Goal: Information Seeking & Learning: Learn about a topic

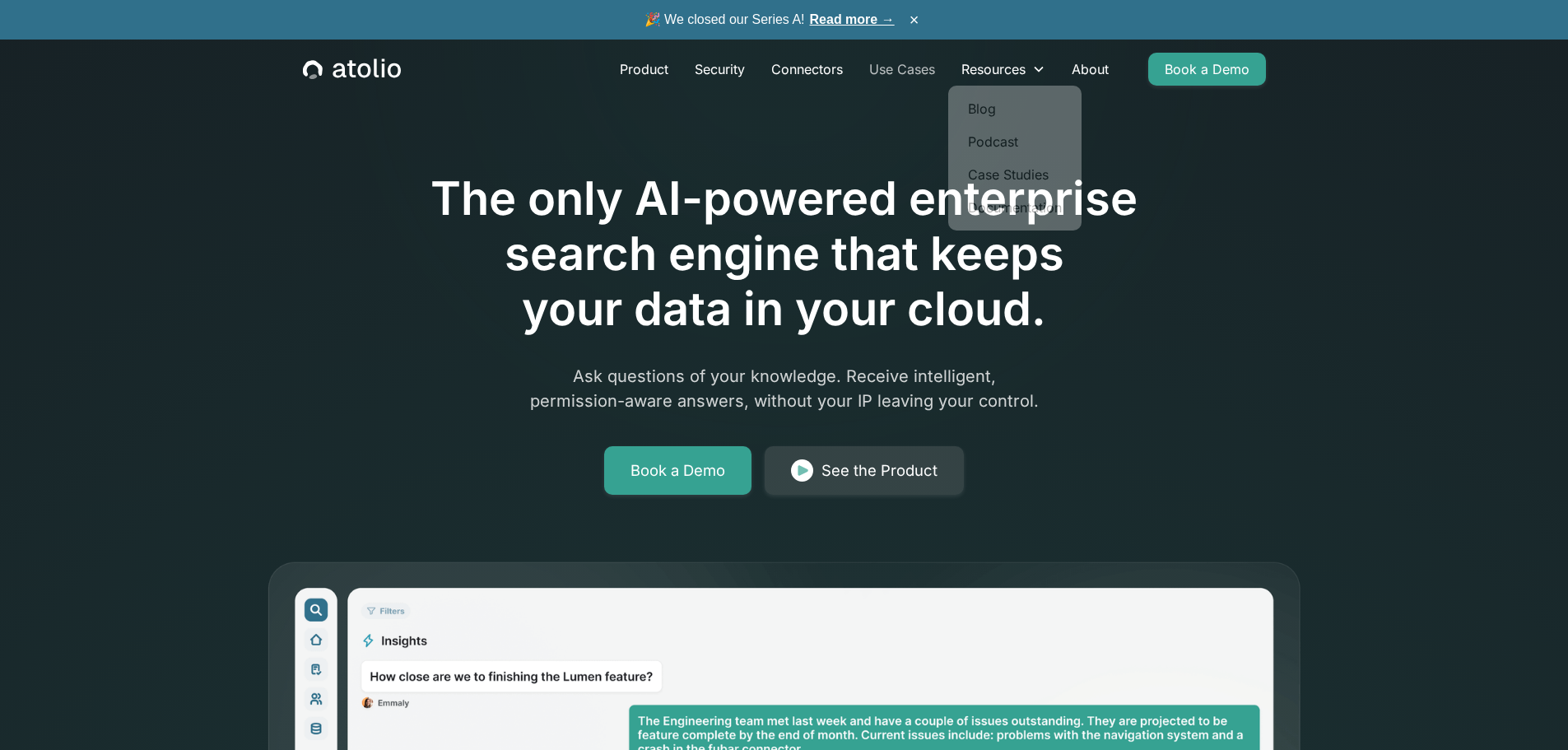
click at [919, 68] on link "Use Cases" at bounding box center [901, 69] width 92 height 33
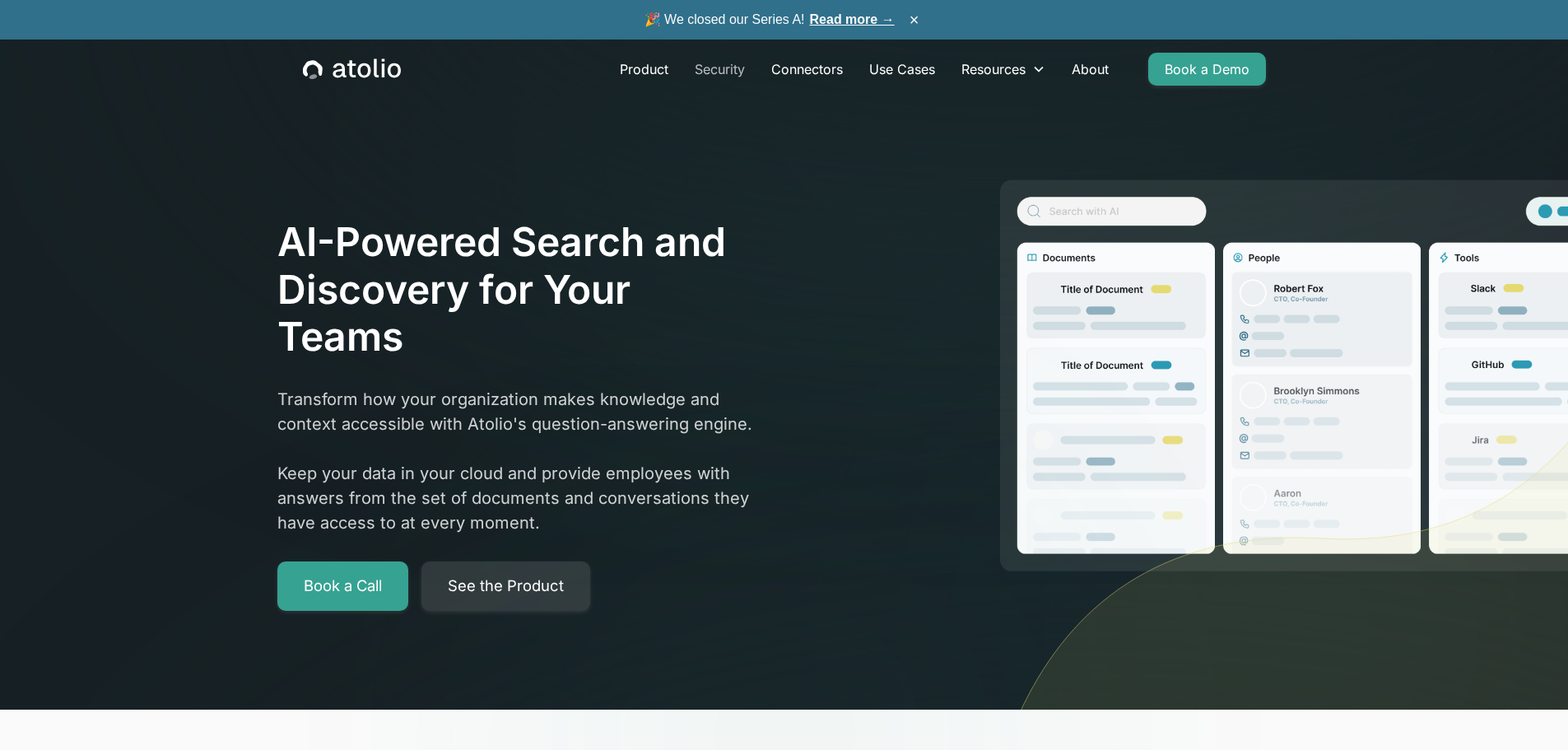
click at [715, 70] on link "Security" at bounding box center [720, 69] width 77 height 33
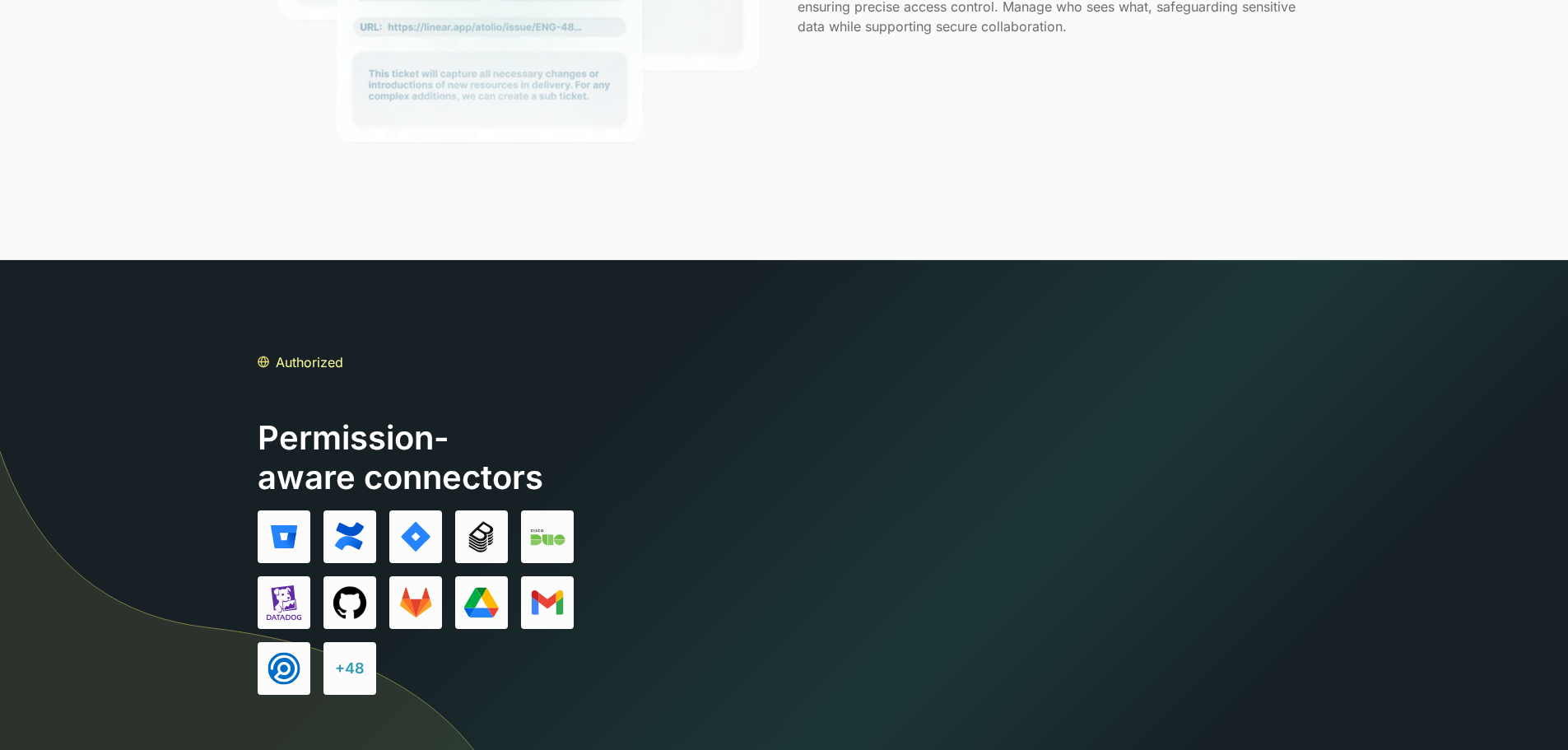
scroll to position [1647, 0]
